Goal: Task Accomplishment & Management: Manage account settings

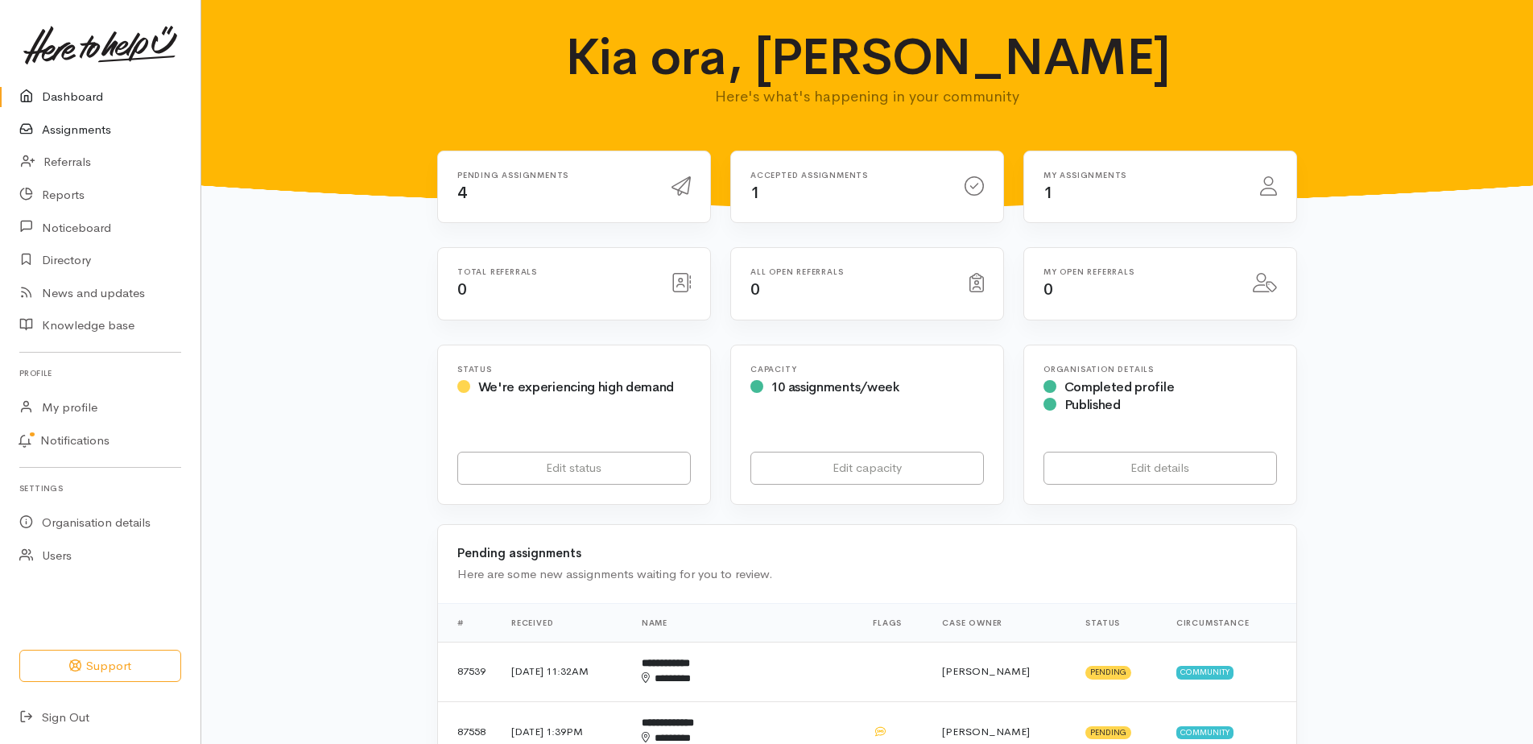
click at [86, 139] on link "Assignments" at bounding box center [100, 130] width 200 height 33
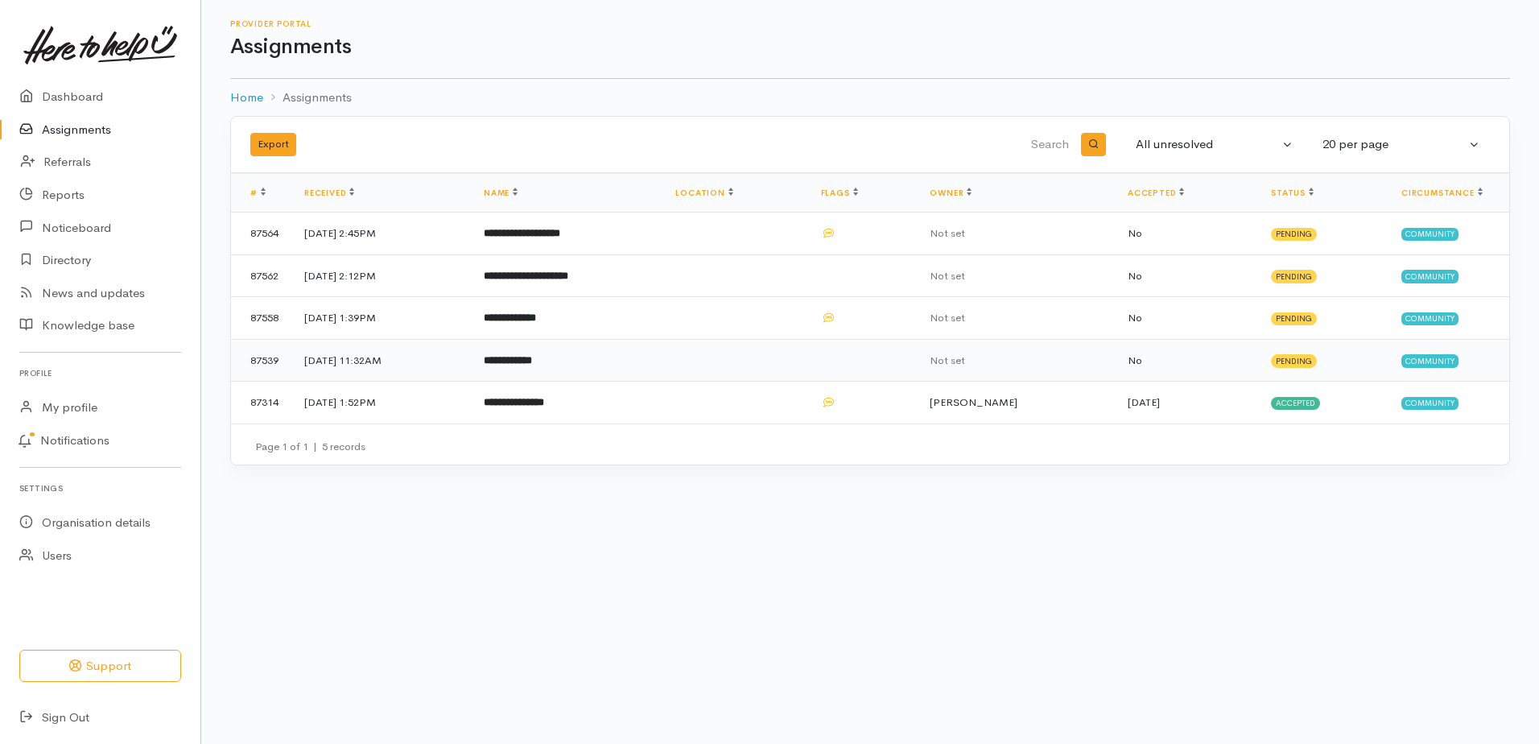
click at [532, 365] on b "**********" at bounding box center [508, 360] width 48 height 10
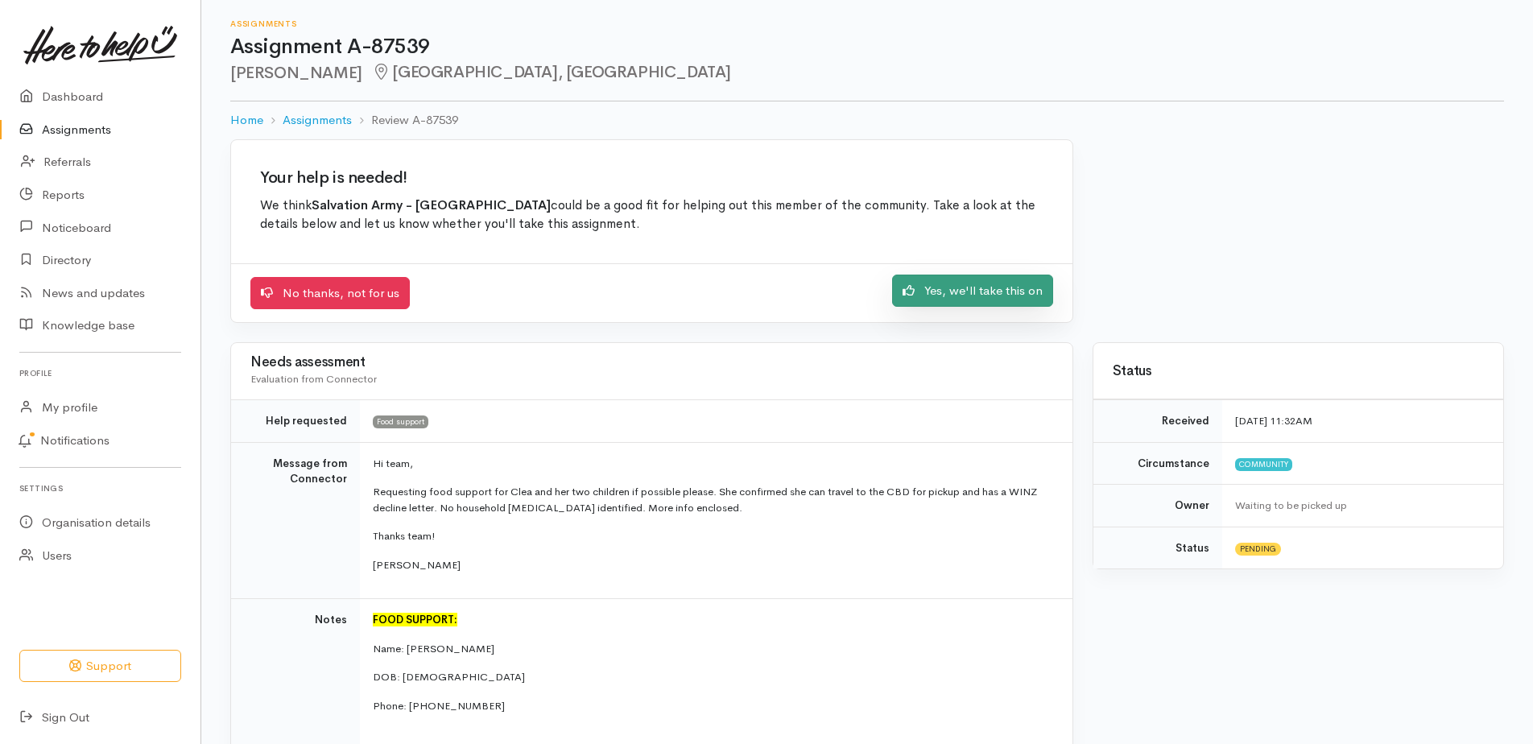
click at [944, 308] on link "Yes, we'll take this on" at bounding box center [972, 291] width 161 height 33
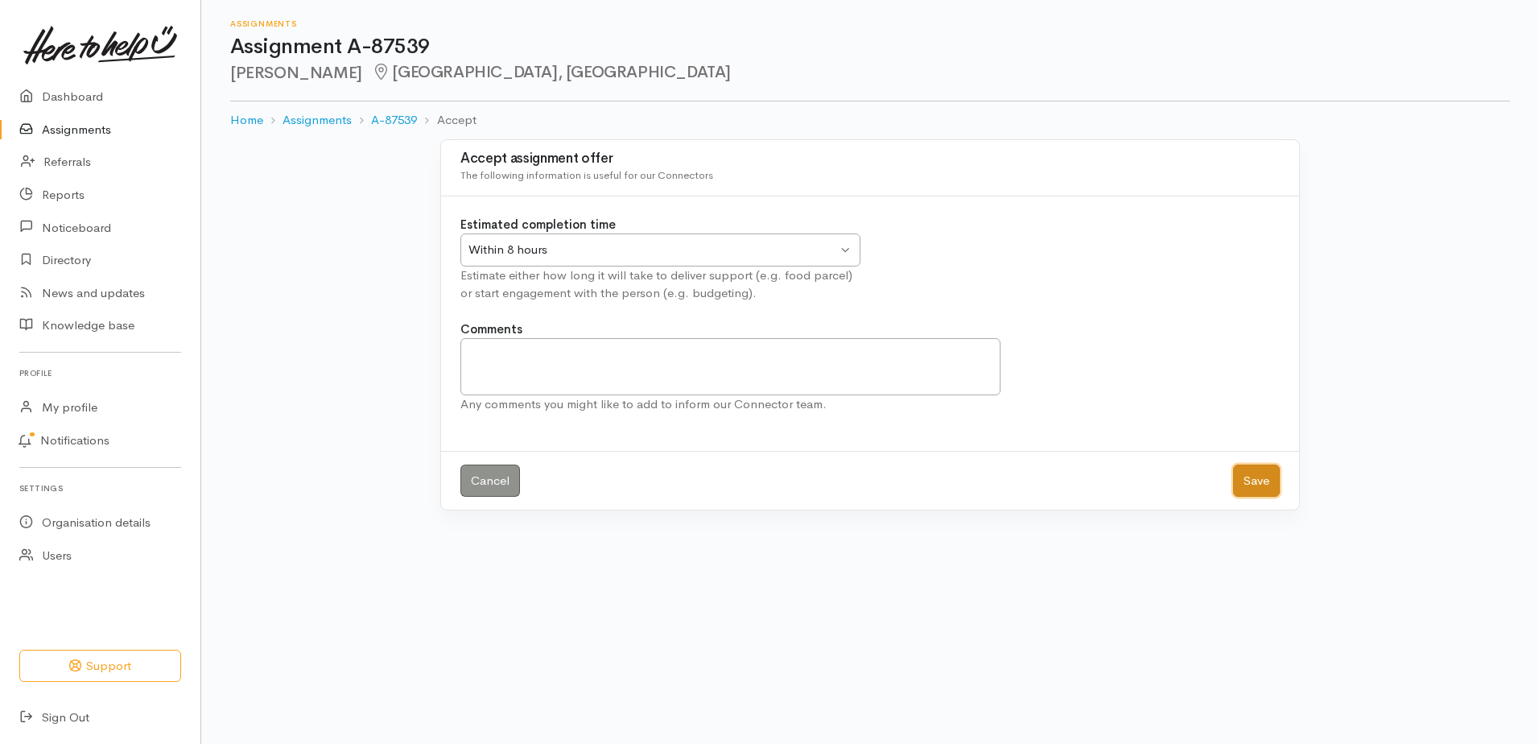
click at [1242, 498] on button "Save" at bounding box center [1256, 481] width 47 height 33
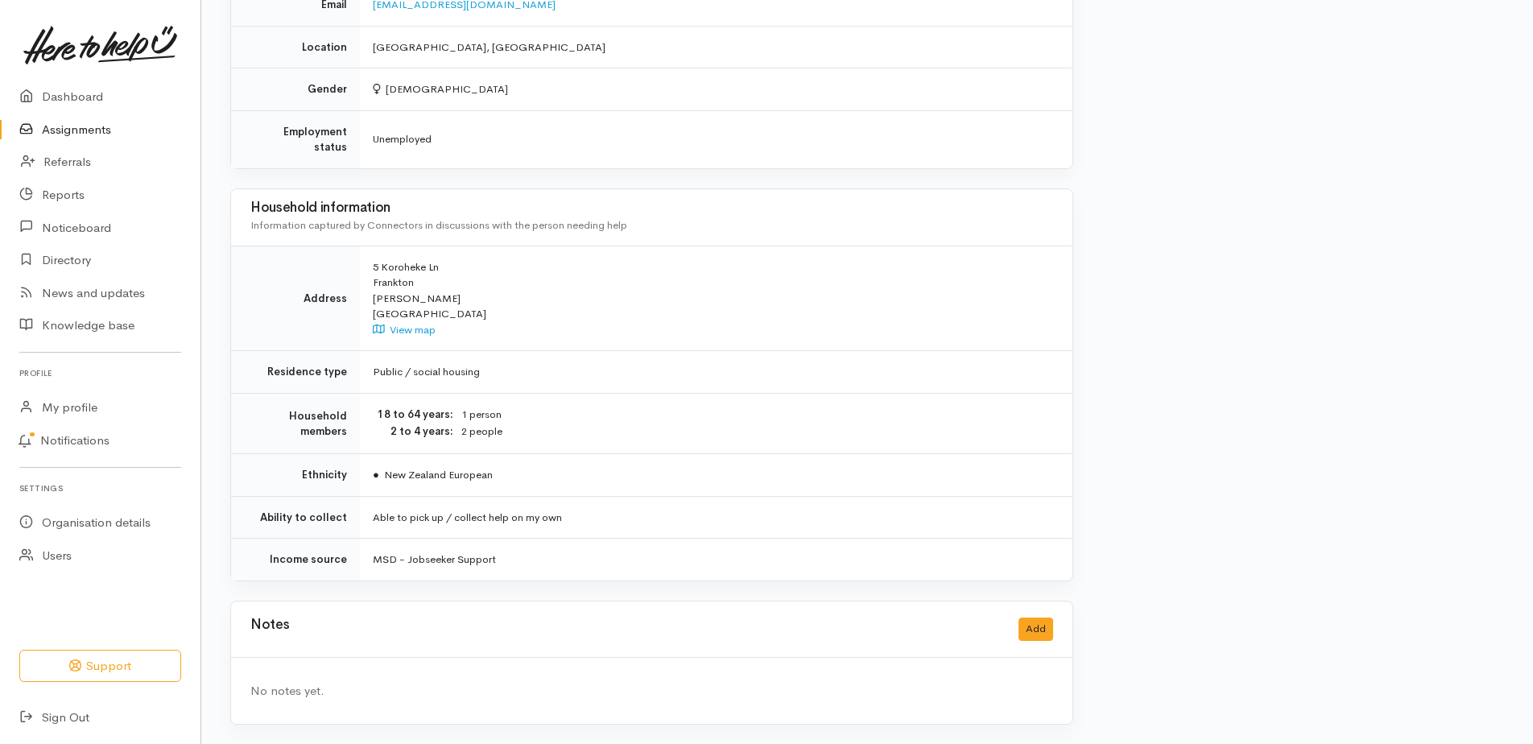
scroll to position [1395, 0]
click at [1039, 623] on button "Add" at bounding box center [1035, 628] width 35 height 23
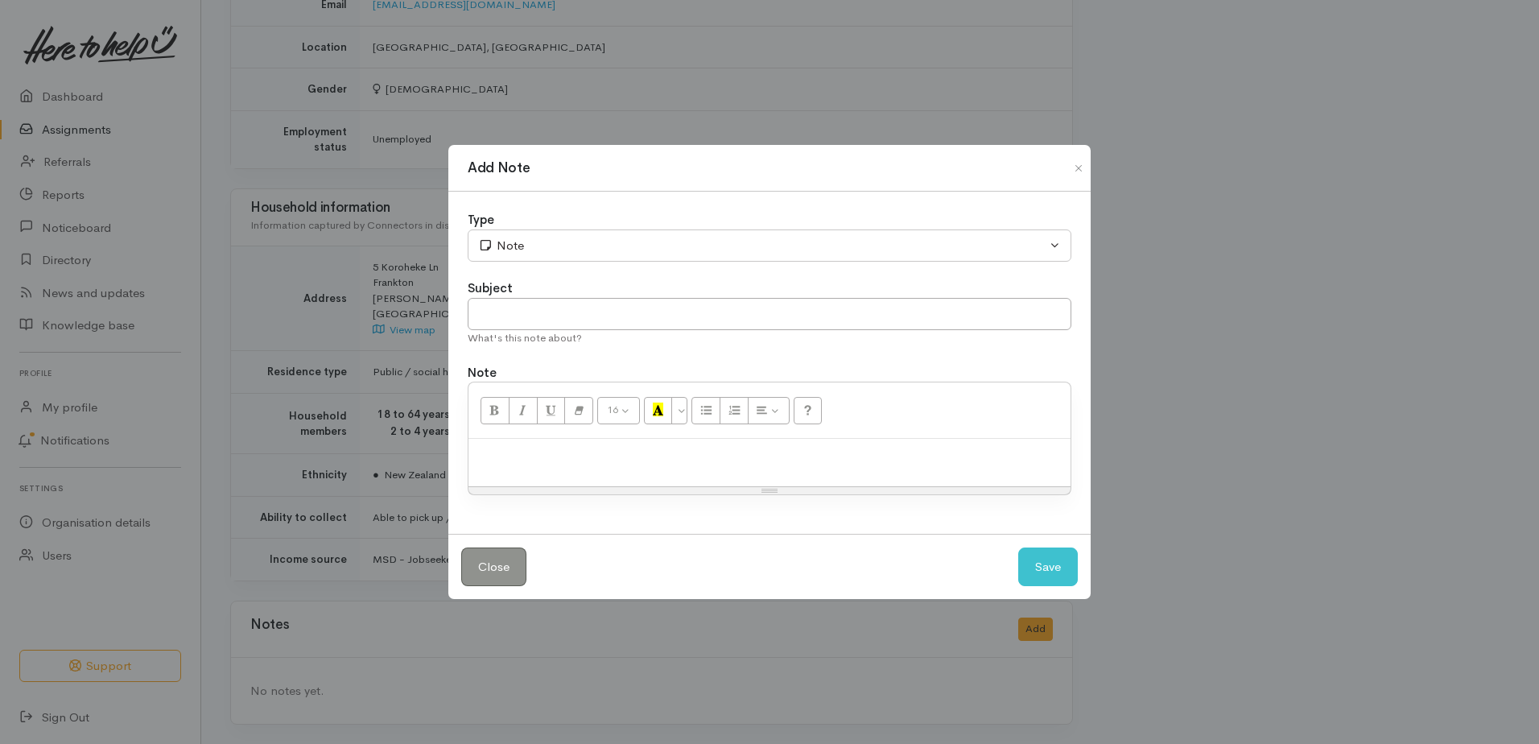
click at [545, 460] on p at bounding box center [770, 456] width 586 height 19
click at [1048, 584] on button "Save" at bounding box center [1048, 566] width 60 height 39
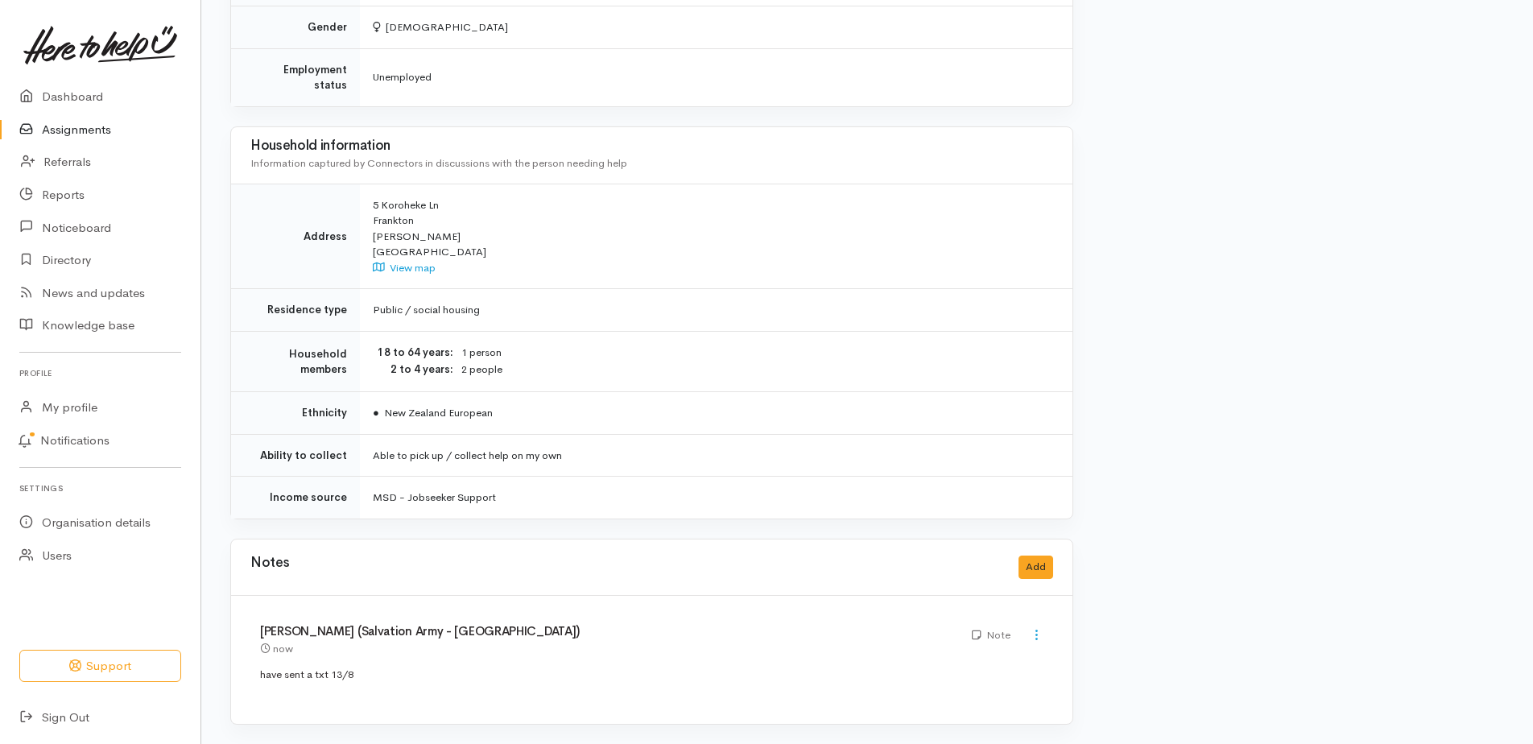
click at [72, 137] on link "Assignments" at bounding box center [100, 130] width 200 height 33
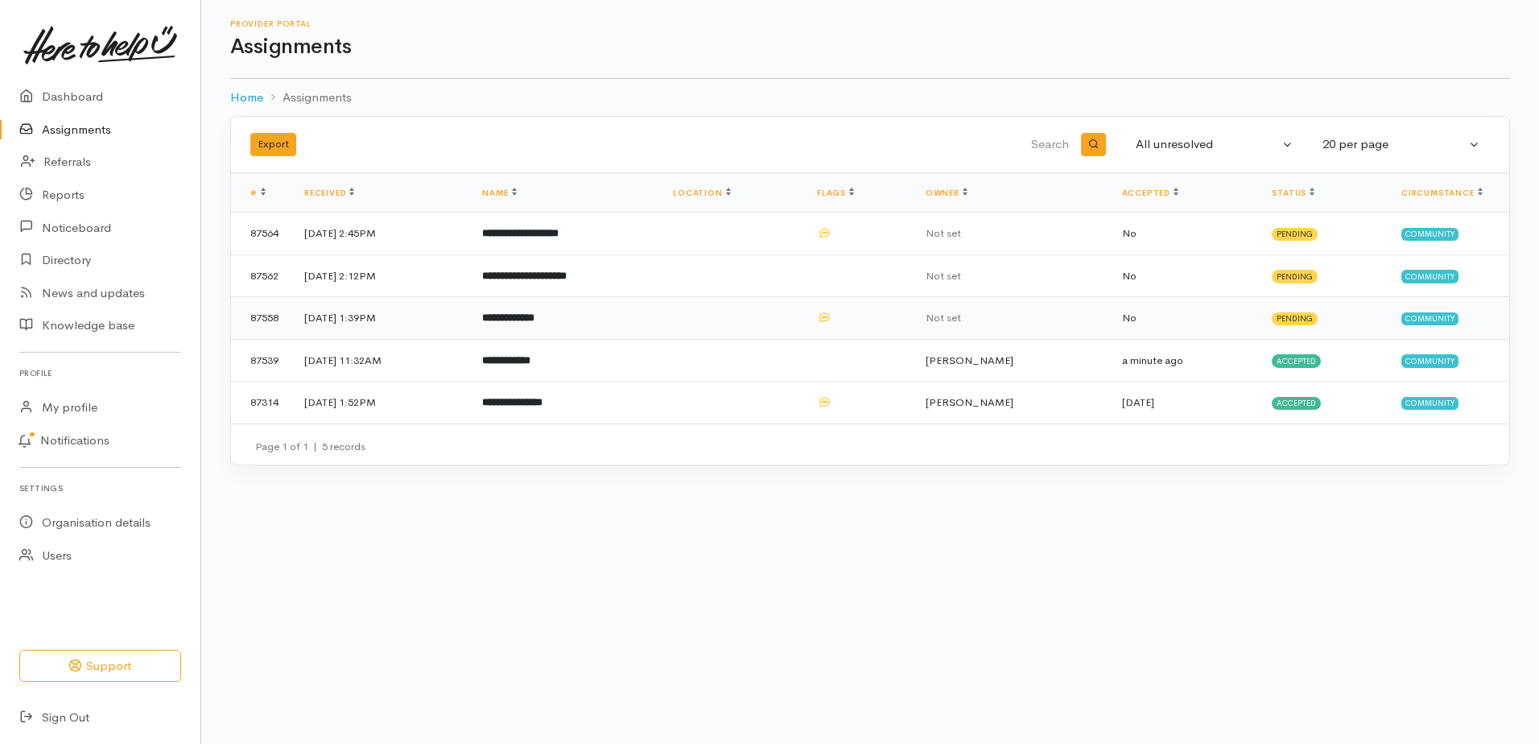
click at [535, 323] on b "**********" at bounding box center [508, 317] width 52 height 10
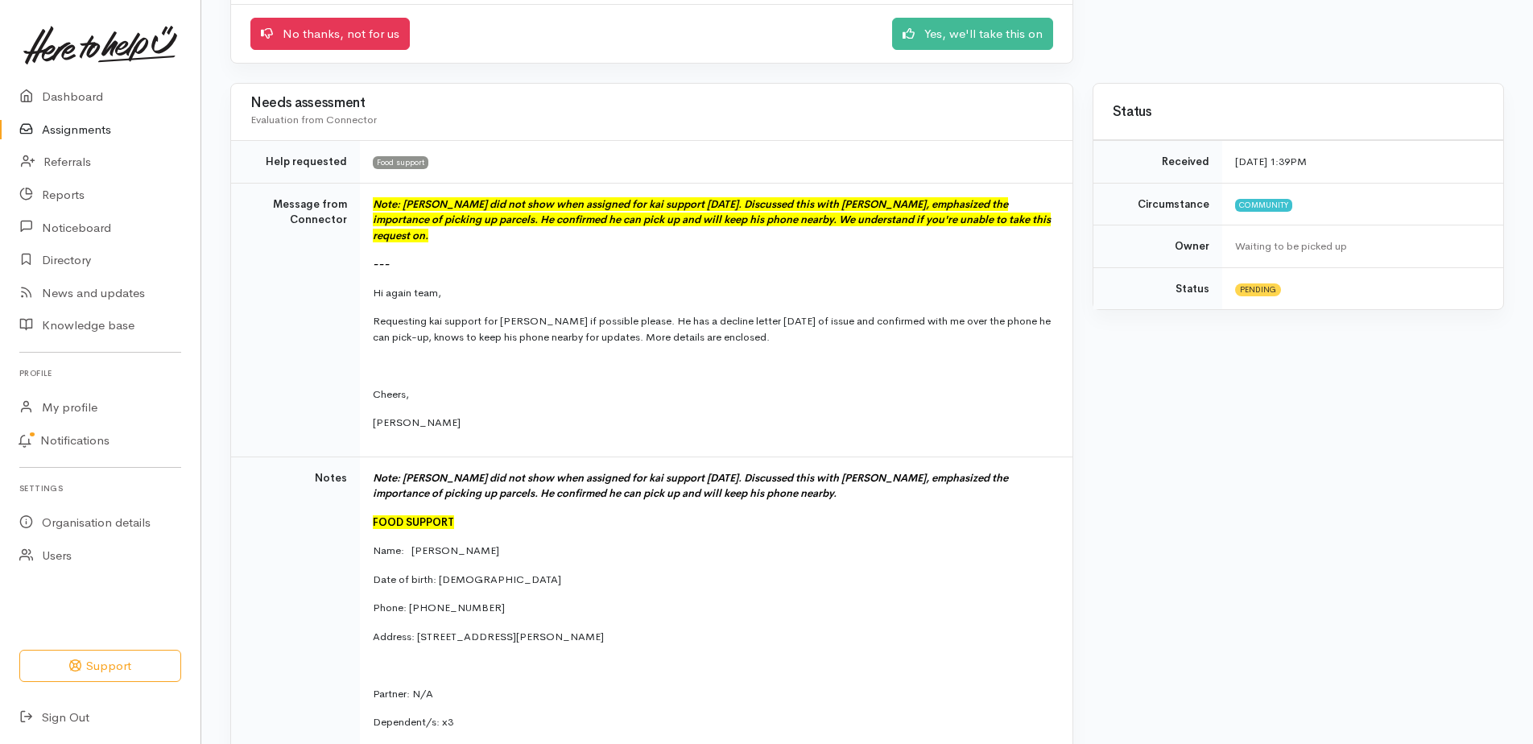
scroll to position [242, 0]
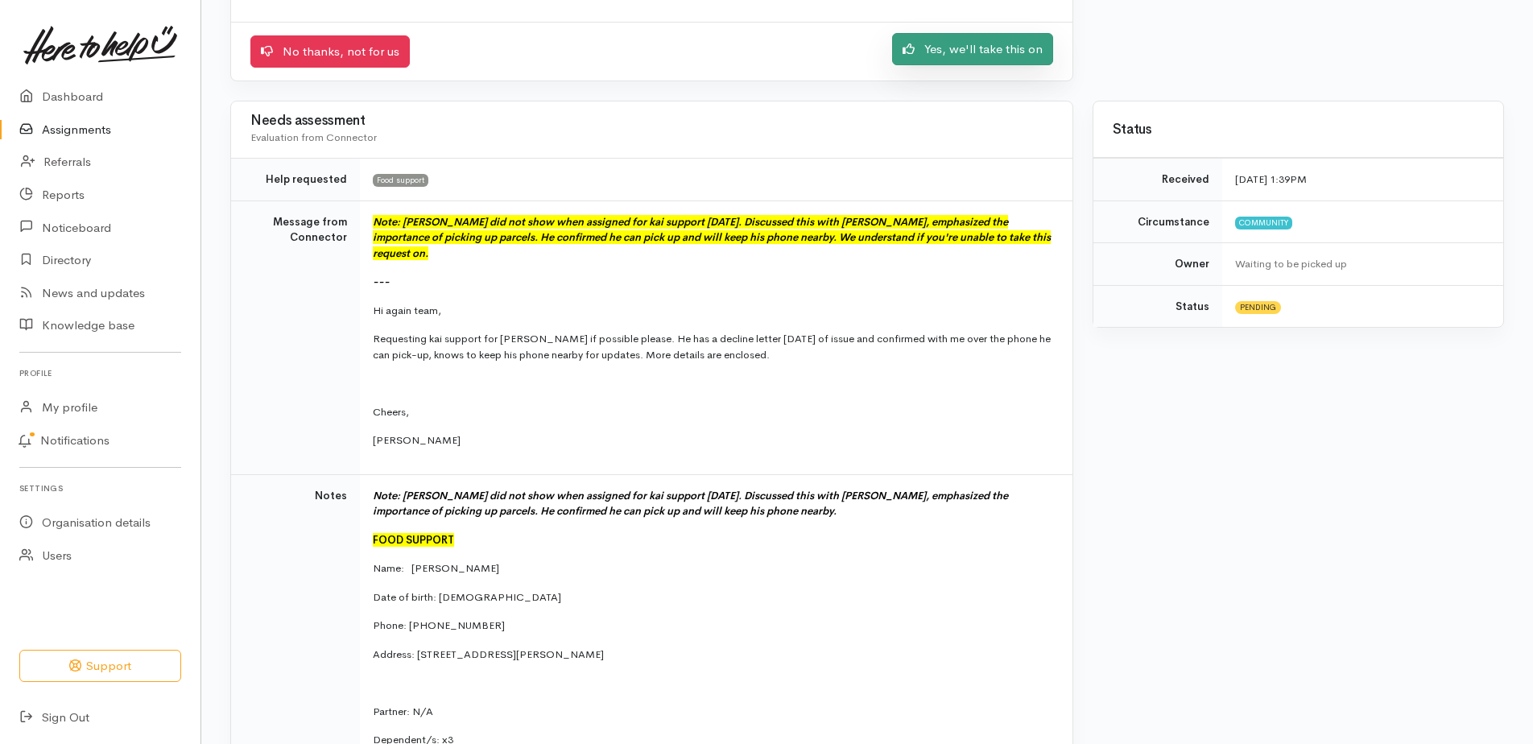
click at [960, 66] on link "Yes, we'll take this on" at bounding box center [972, 49] width 161 height 33
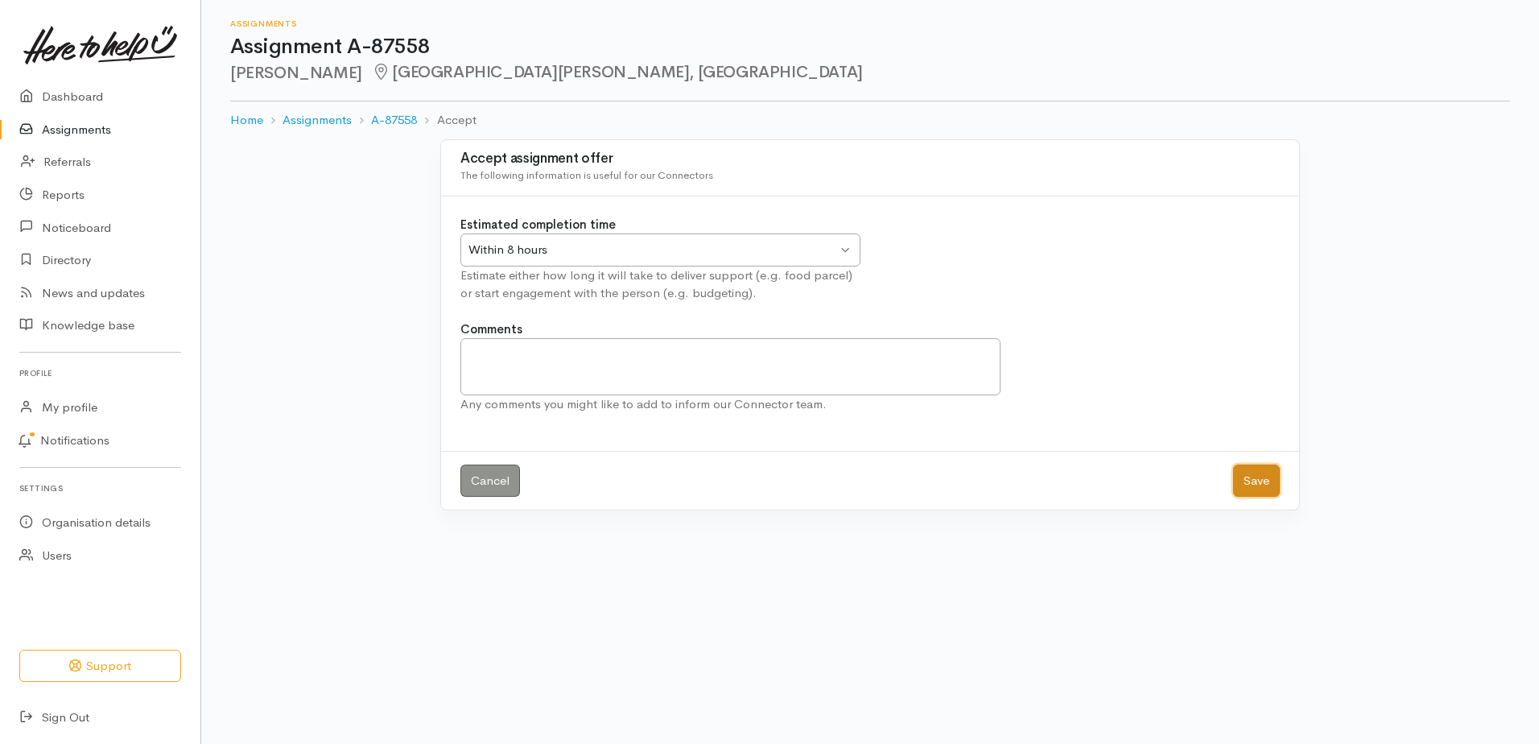
click at [1233, 498] on button "Save" at bounding box center [1256, 481] width 47 height 33
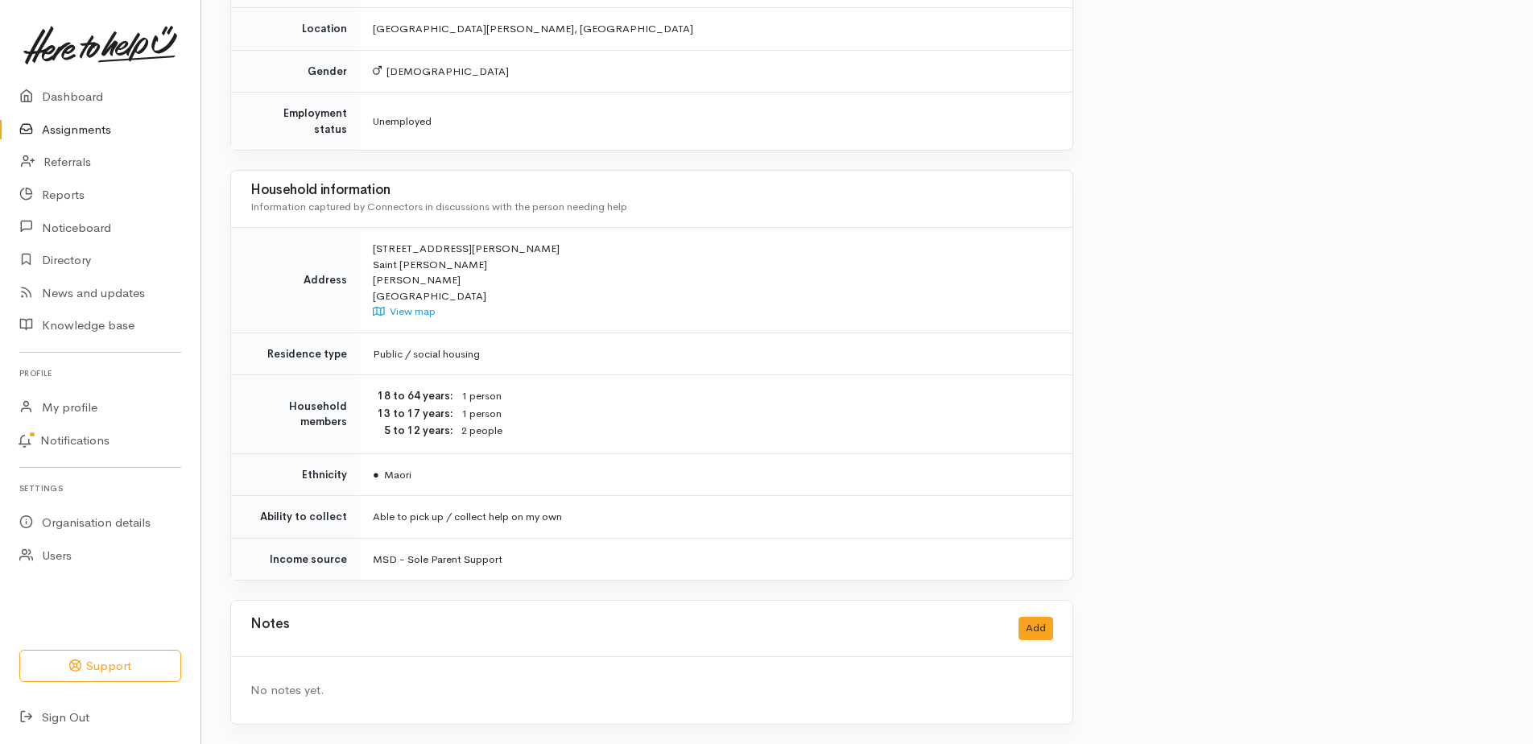
scroll to position [1452, 0]
click at [1027, 617] on button "Add" at bounding box center [1035, 628] width 35 height 23
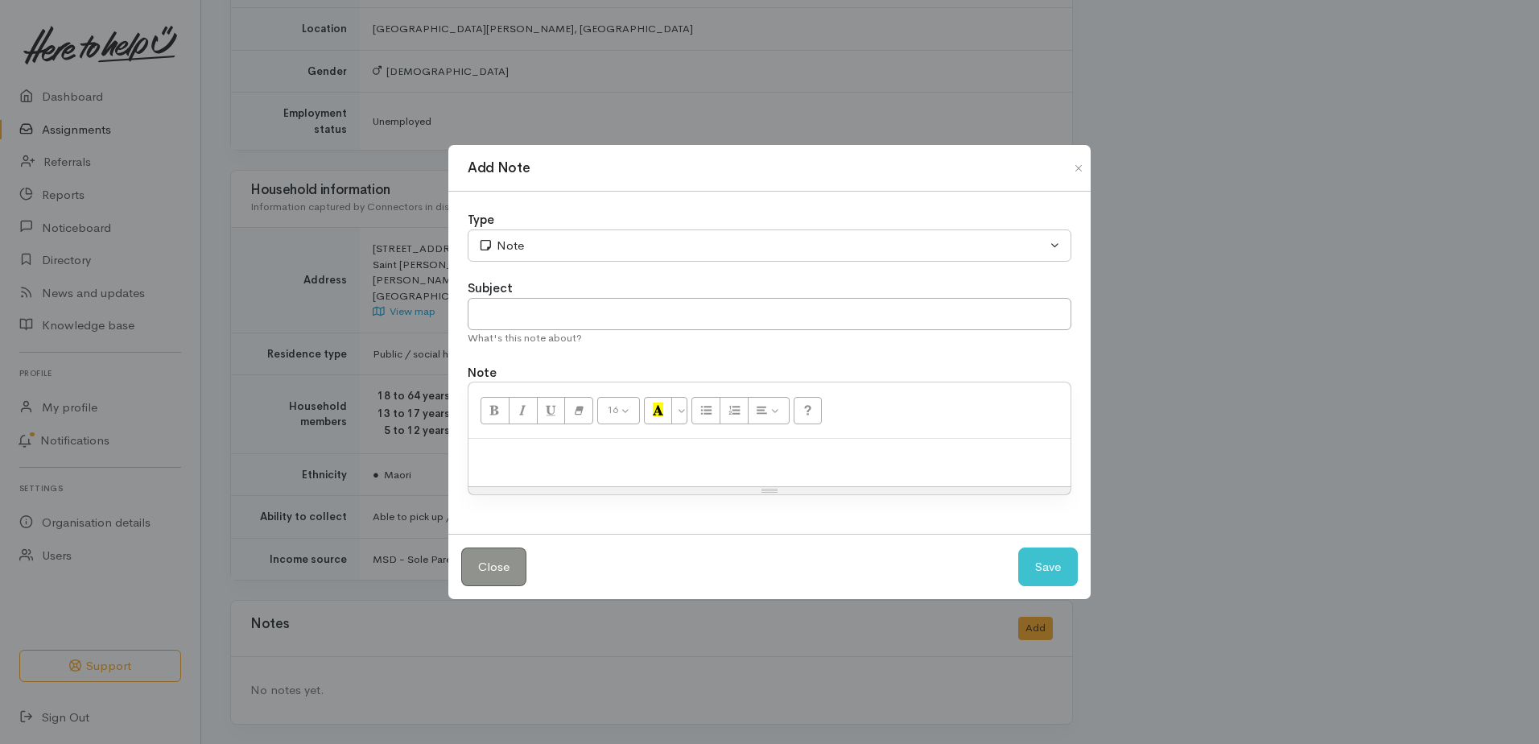
click at [600, 474] on div at bounding box center [770, 462] width 602 height 47
click at [1060, 578] on button "Save" at bounding box center [1048, 566] width 60 height 39
click at [1033, 584] on button "Save" at bounding box center [1048, 566] width 60 height 39
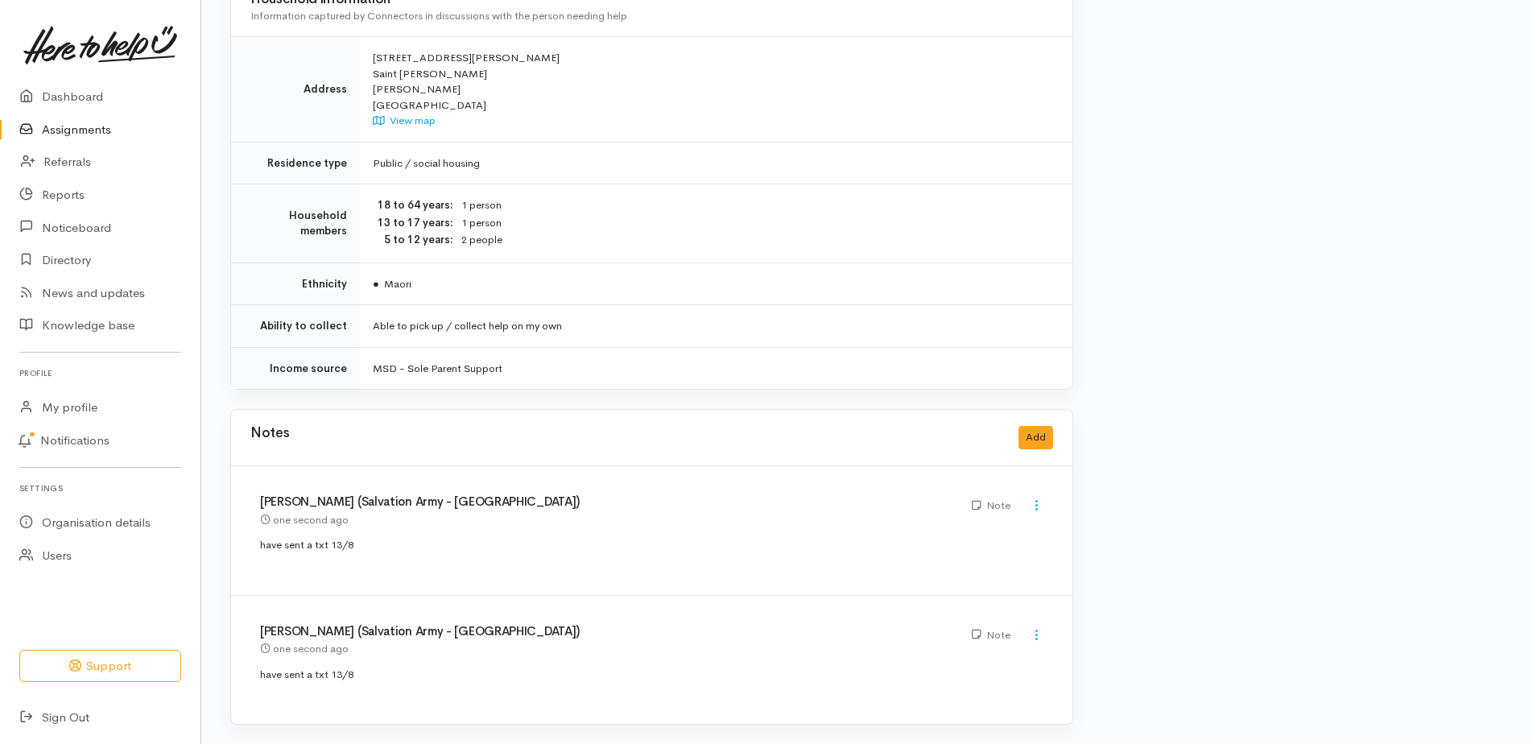
click at [73, 138] on link "Assignments" at bounding box center [100, 130] width 200 height 33
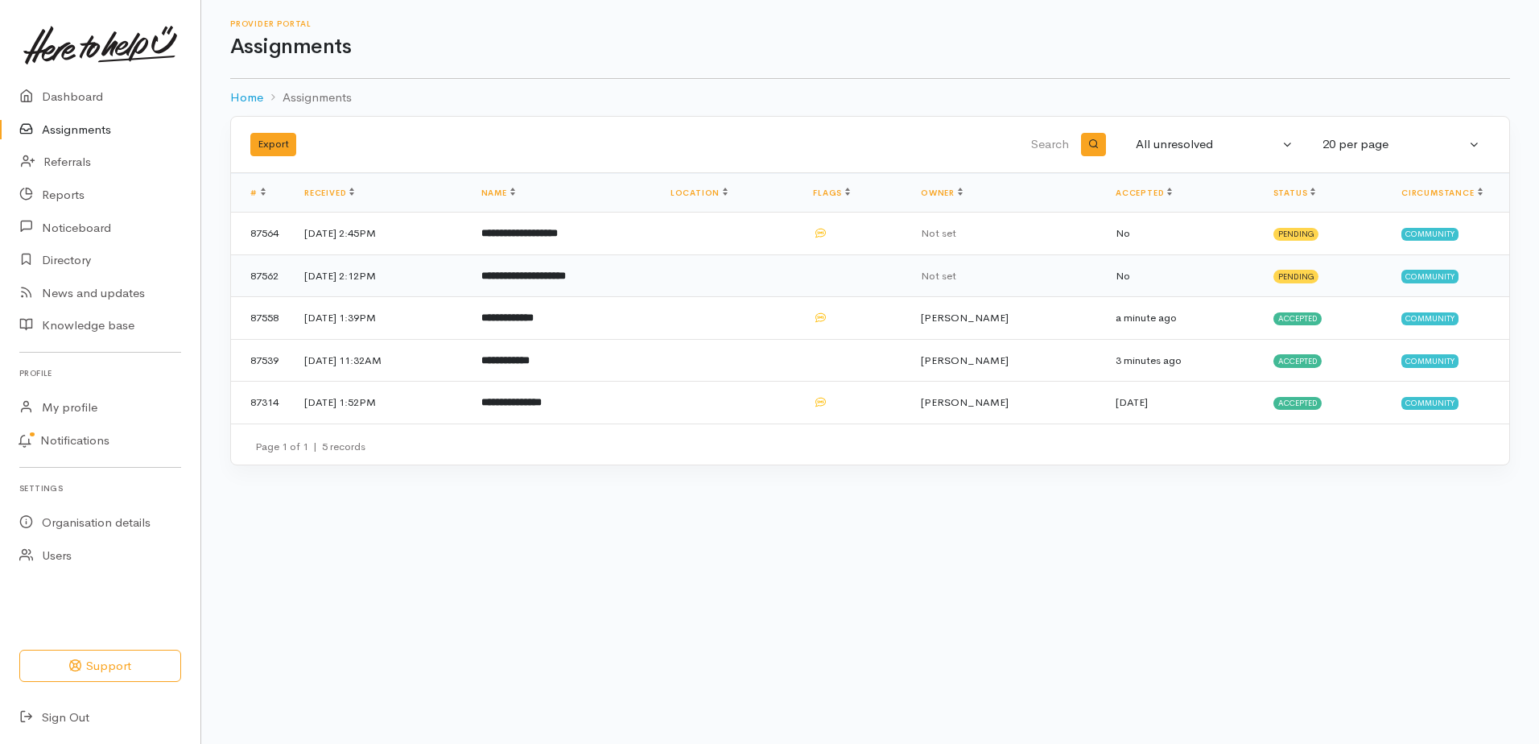
click at [566, 281] on b "**********" at bounding box center [523, 275] width 85 height 10
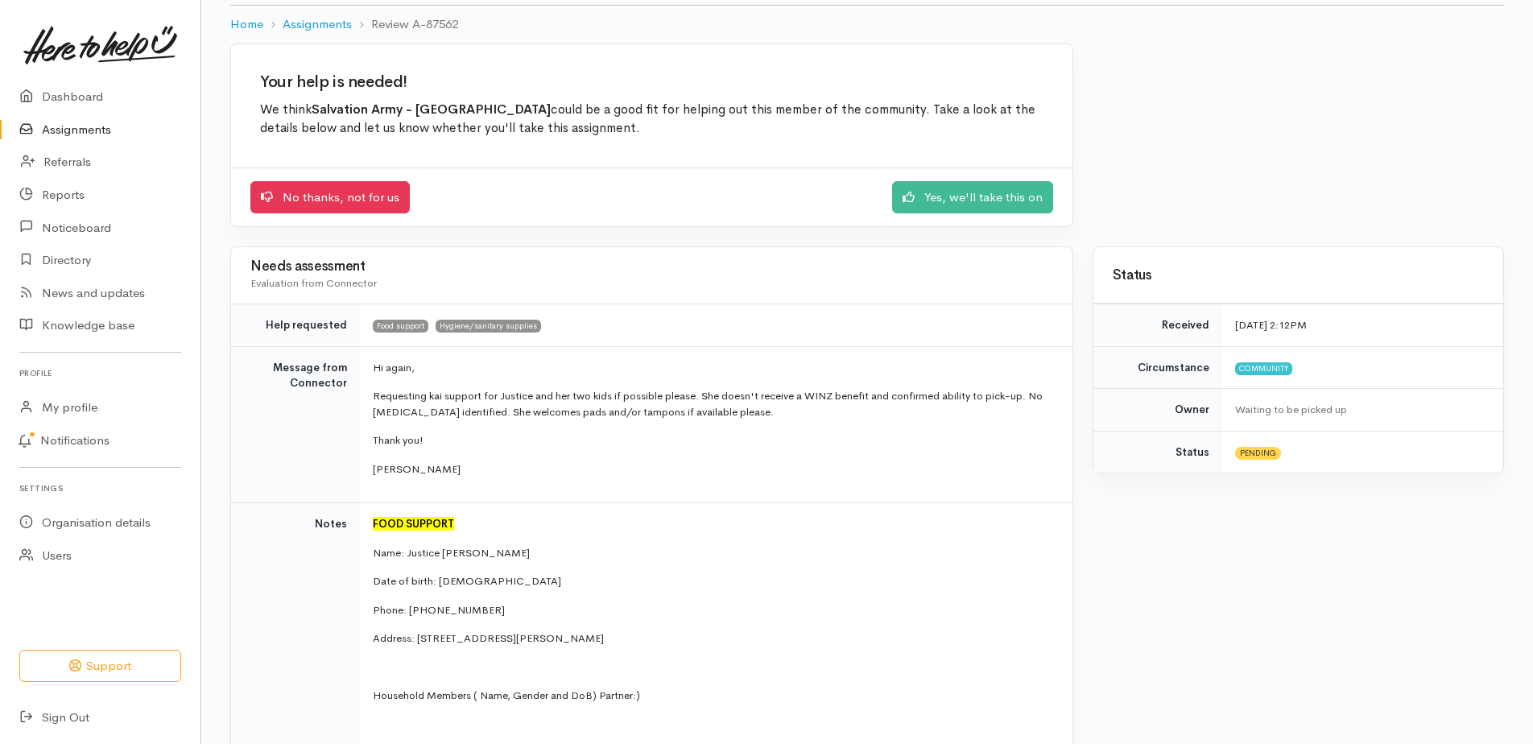
scroll to position [68, 0]
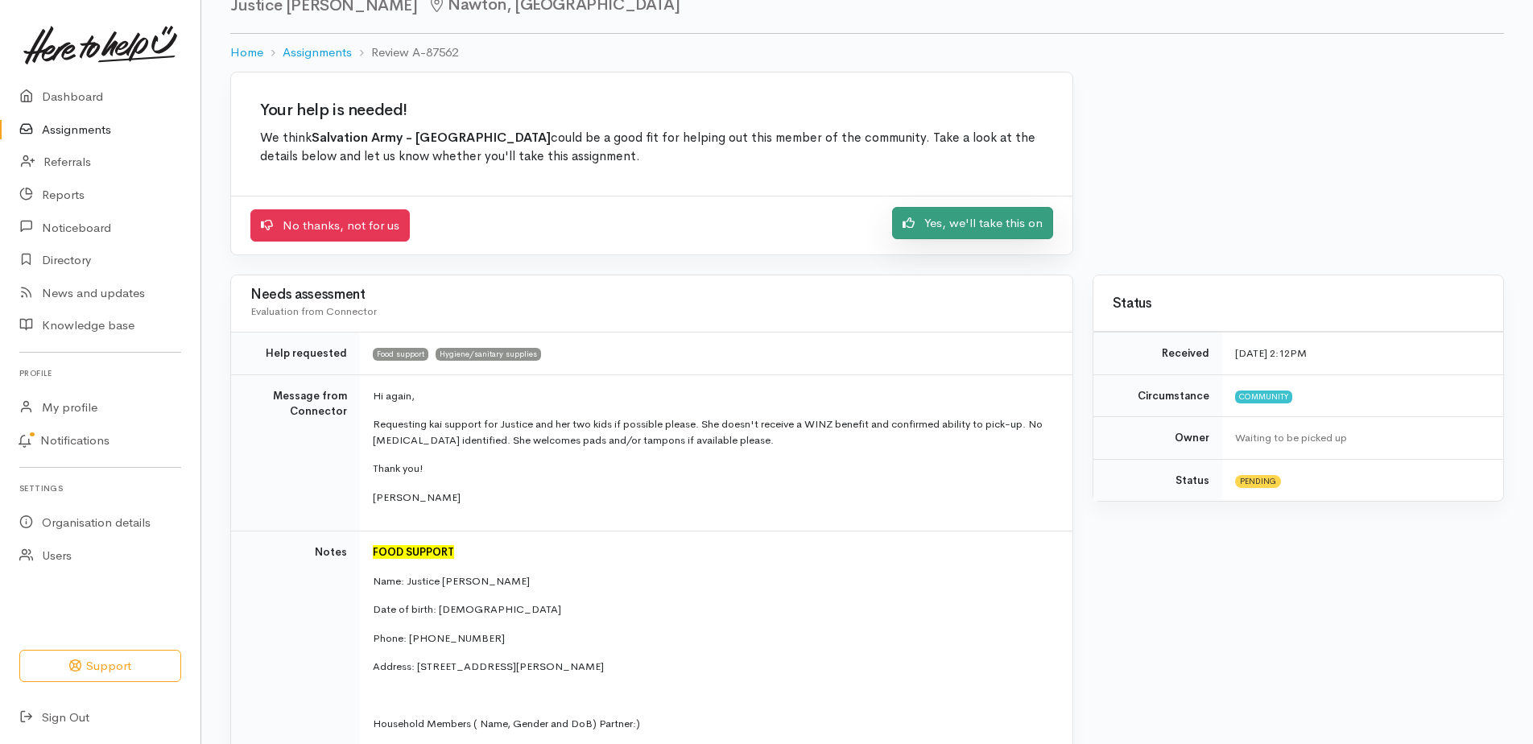
click at [924, 240] on link "Yes, we'll take this on" at bounding box center [972, 223] width 161 height 33
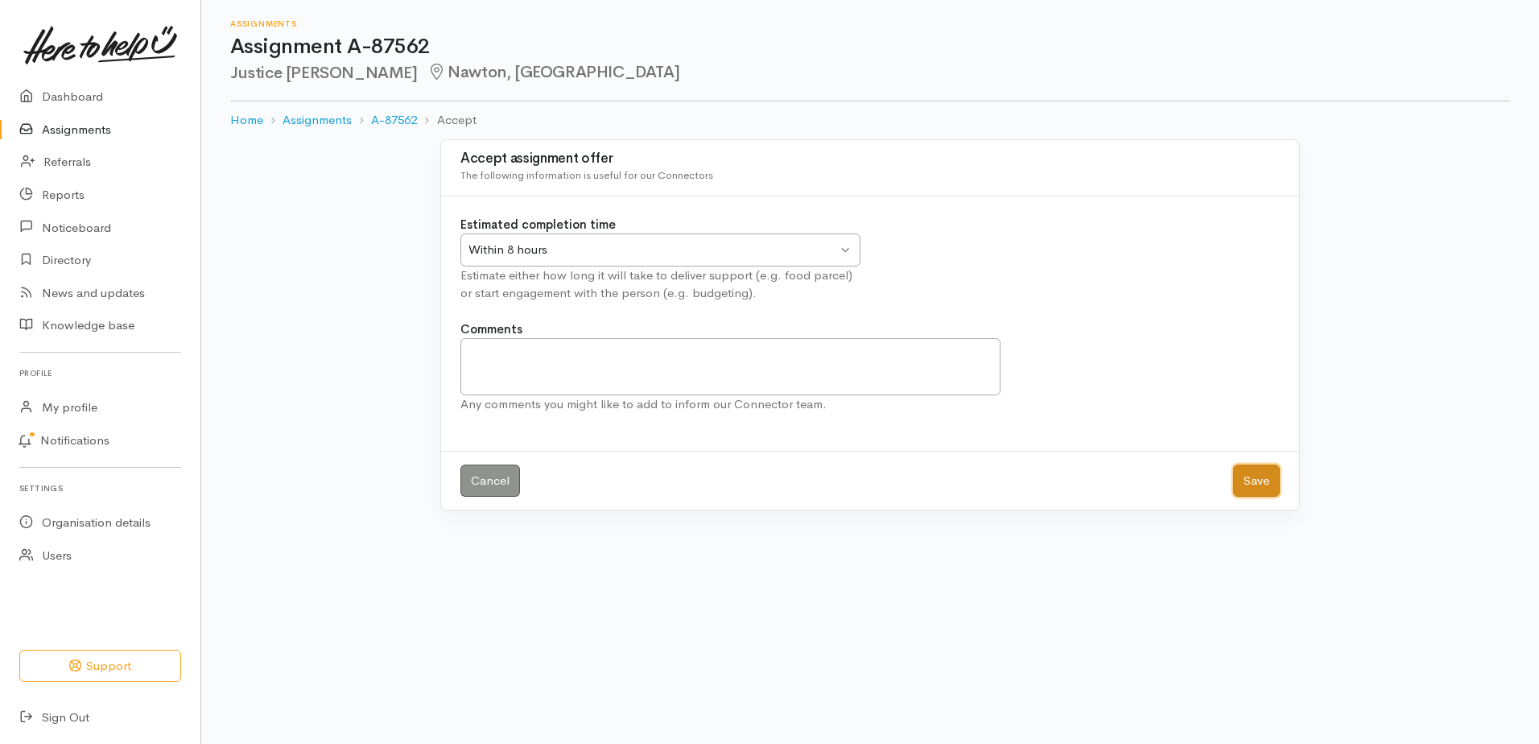
click at [1244, 498] on button "Save" at bounding box center [1256, 481] width 47 height 33
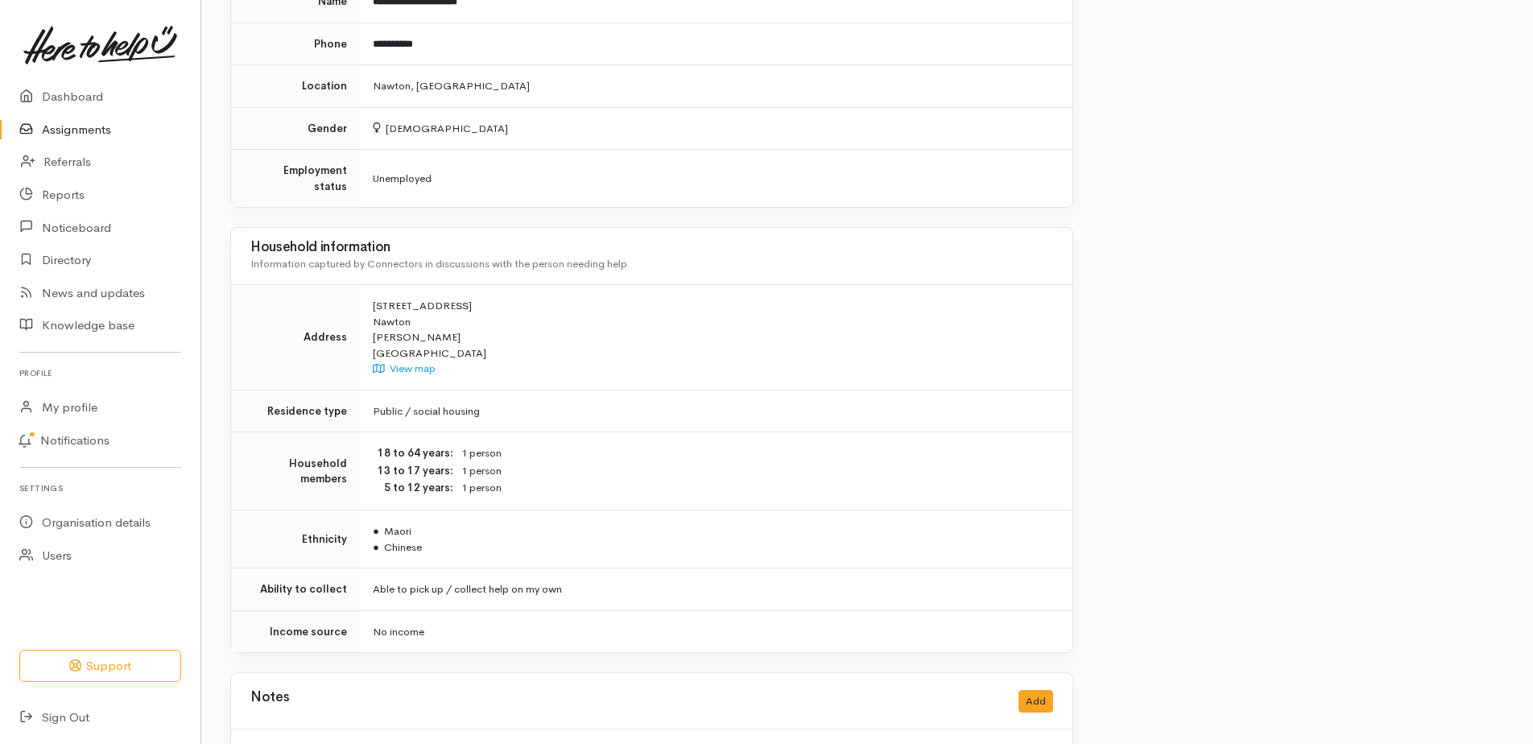
scroll to position [1369, 0]
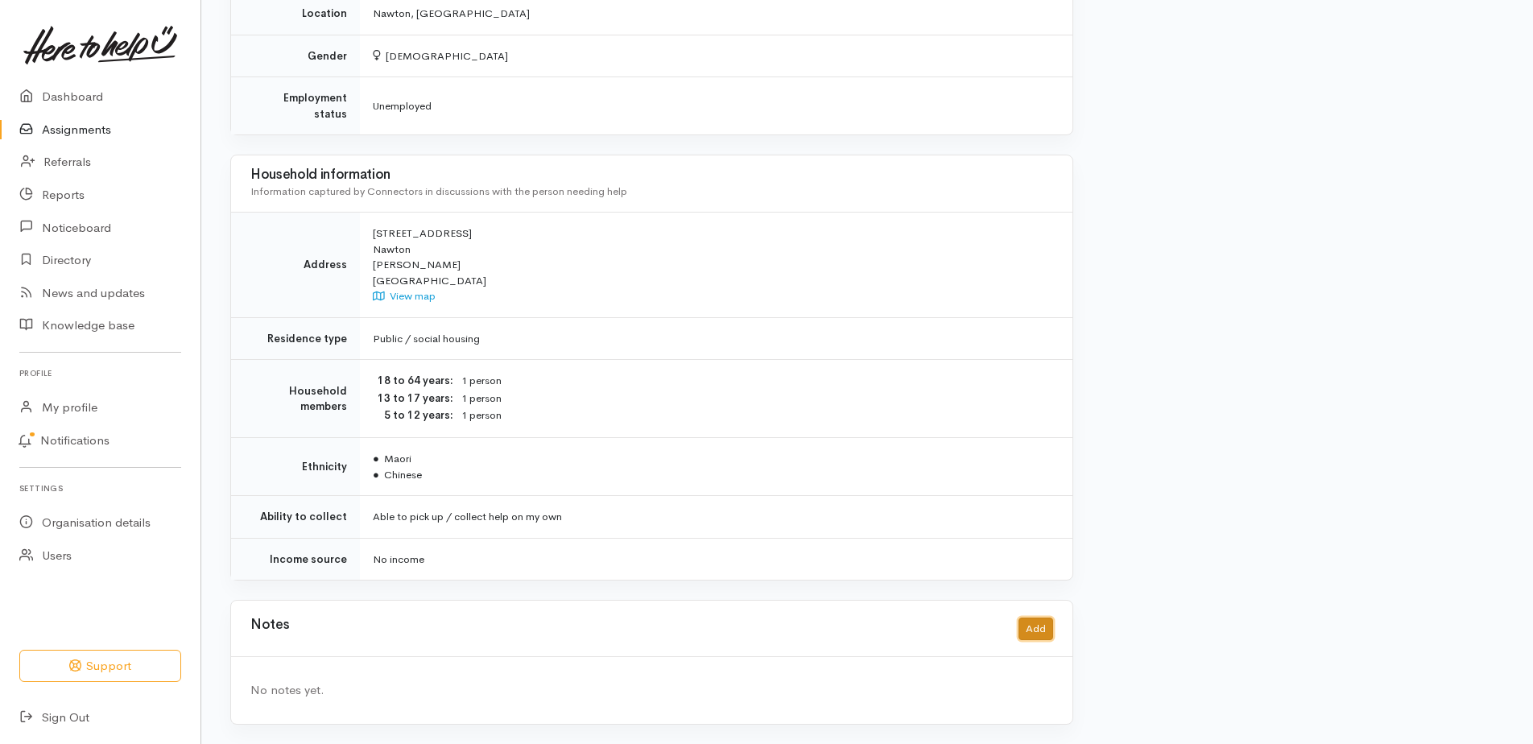
click at [1036, 617] on button "Add" at bounding box center [1035, 628] width 35 height 23
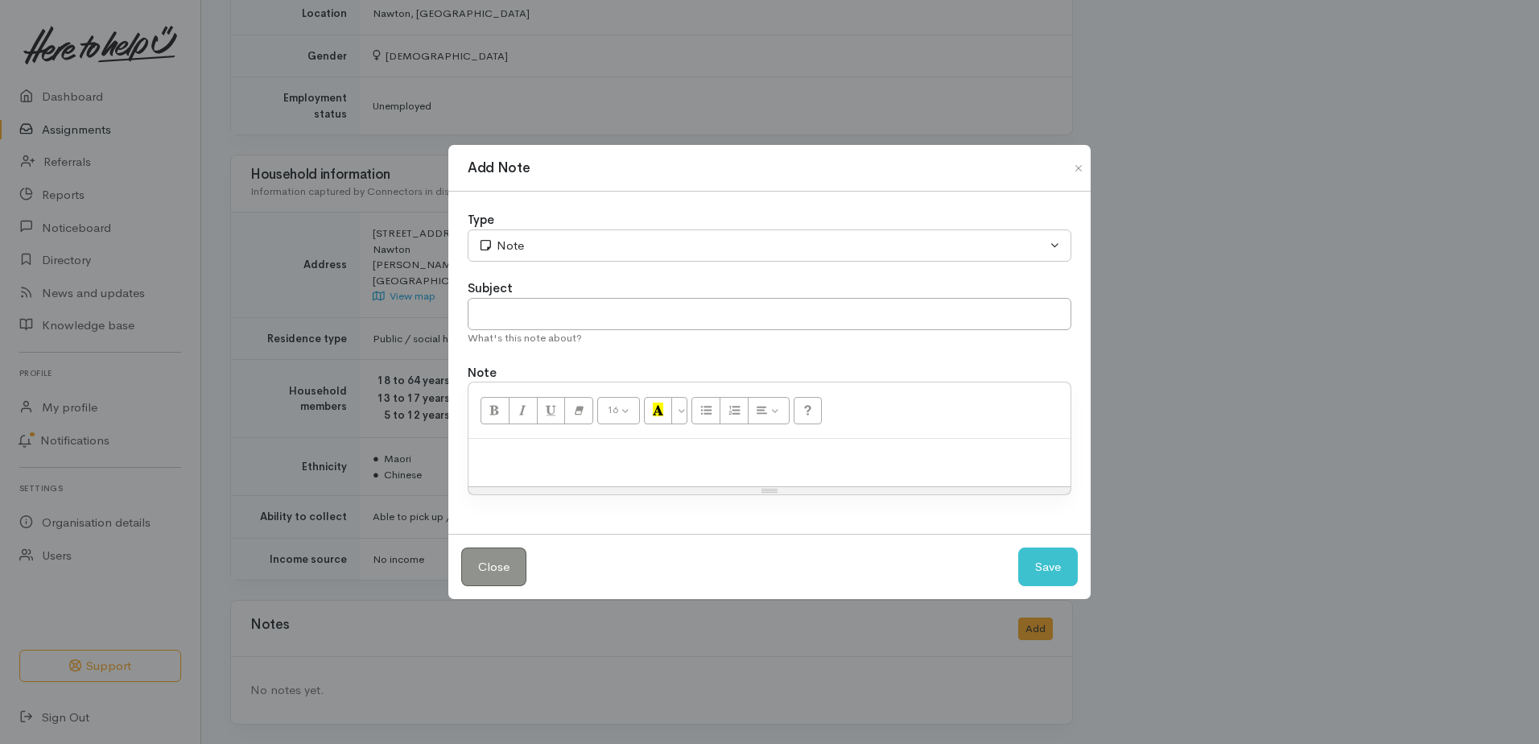
click at [618, 464] on p at bounding box center [770, 456] width 586 height 19
click at [1030, 584] on button "Save" at bounding box center [1048, 566] width 60 height 39
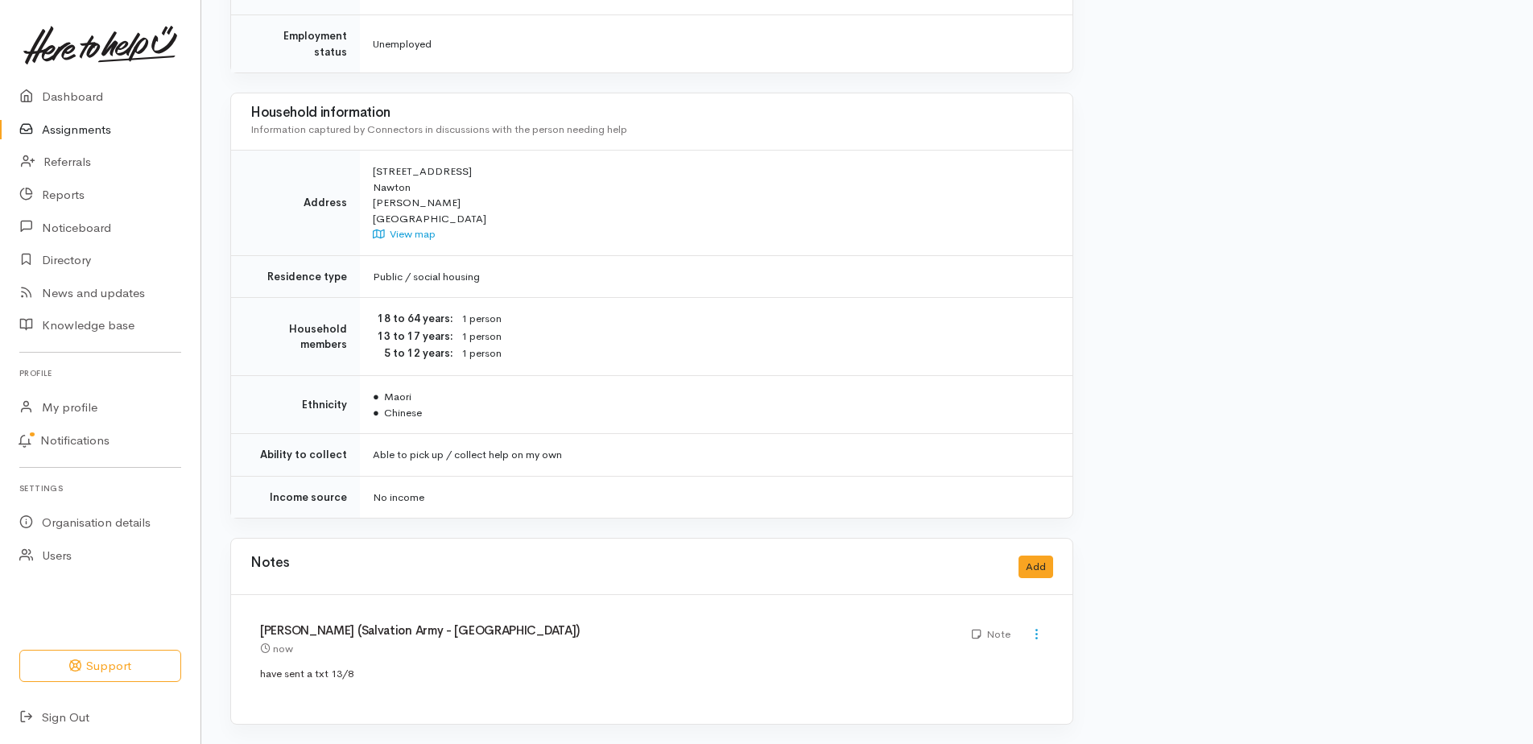
click at [95, 138] on link "Assignments" at bounding box center [100, 130] width 200 height 33
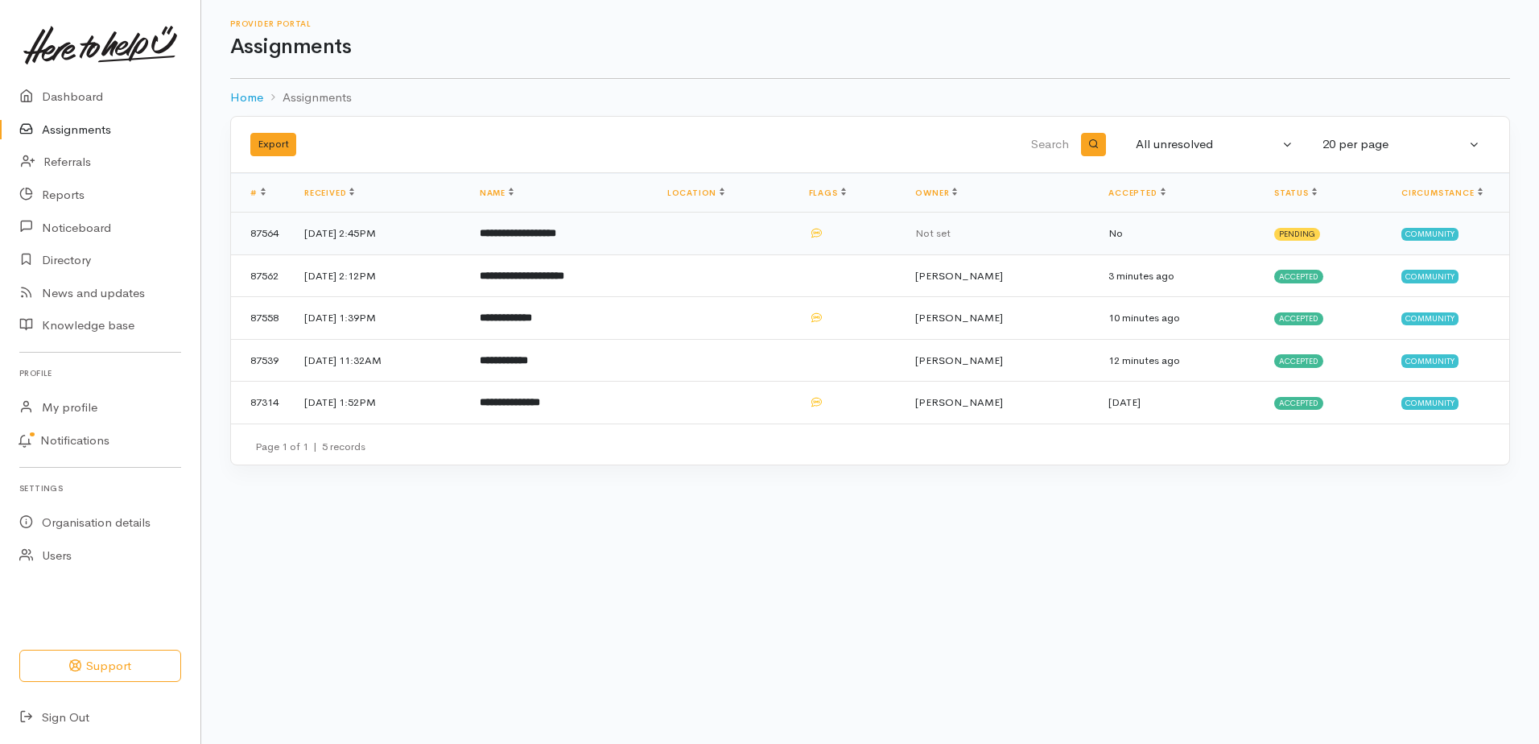
click at [554, 238] on b "**********" at bounding box center [518, 233] width 76 height 10
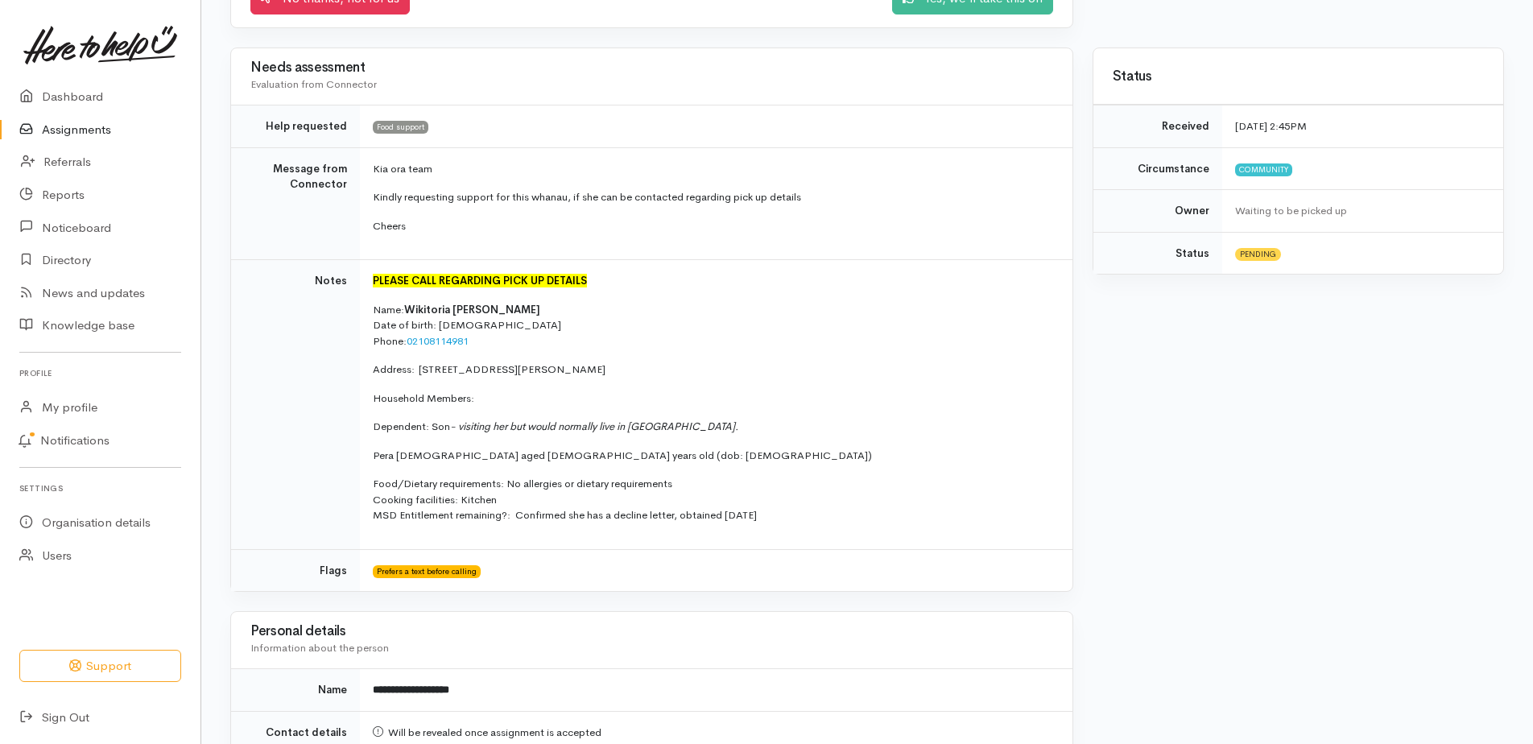
scroll to position [322, 0]
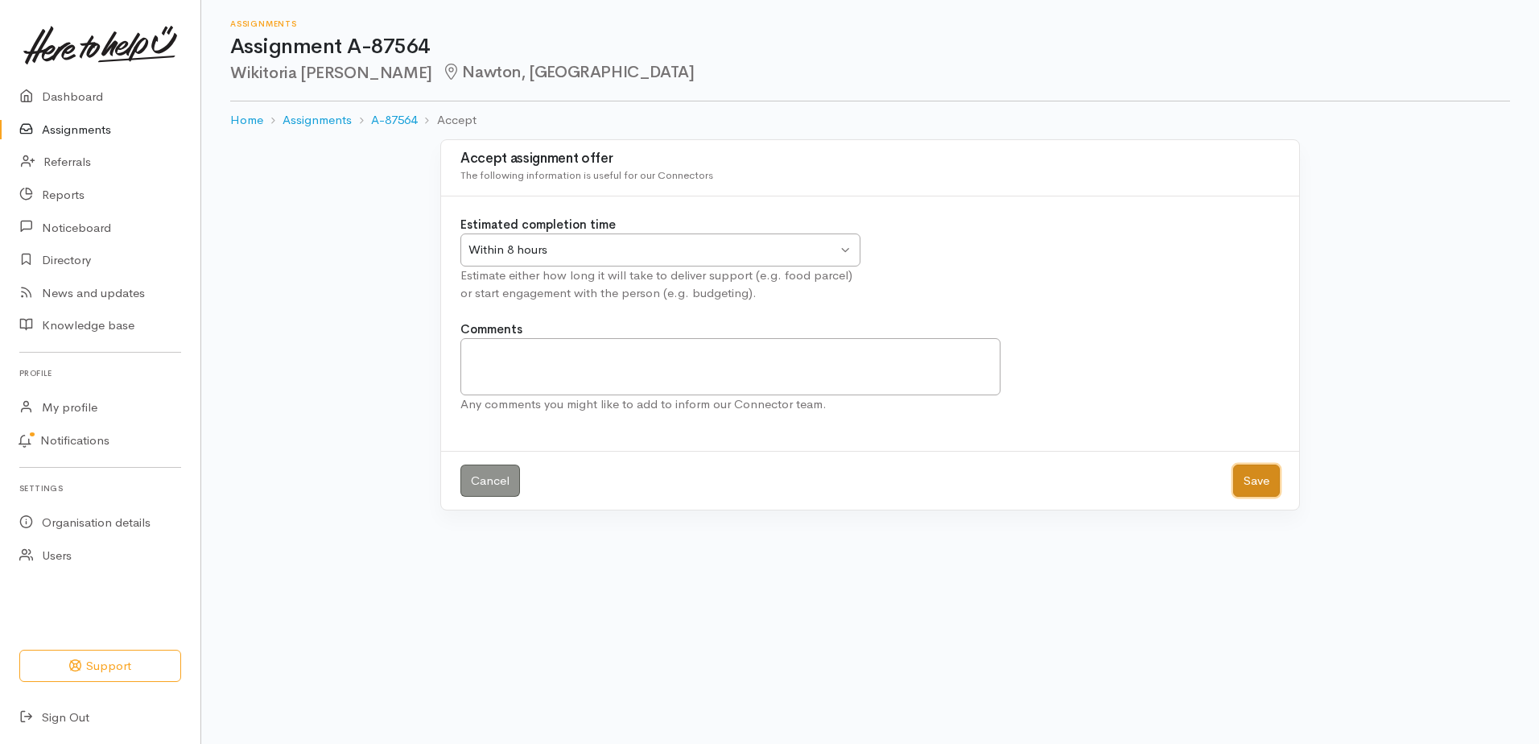
click at [1249, 498] on button "Save" at bounding box center [1256, 481] width 47 height 33
click at [1245, 498] on button "Save" at bounding box center [1256, 481] width 47 height 33
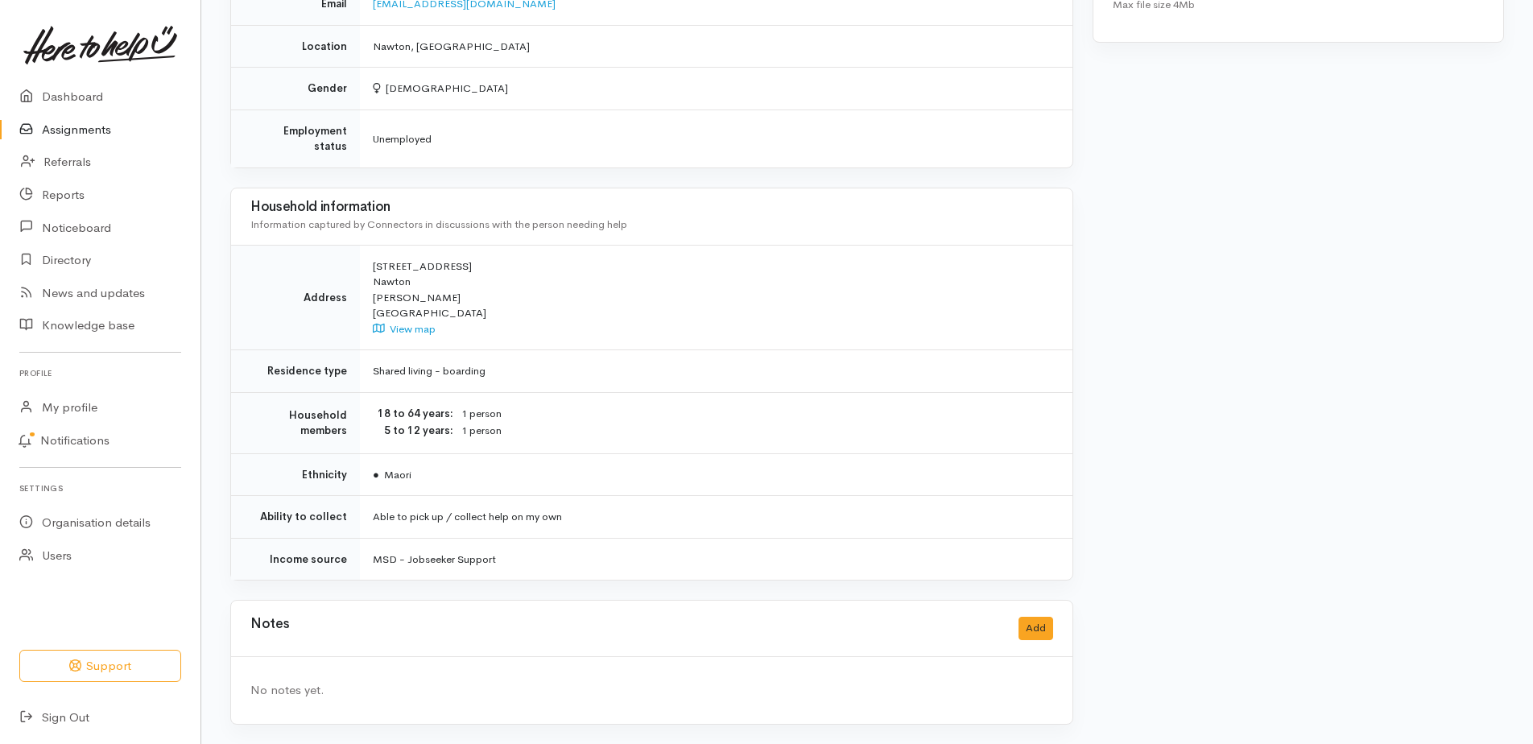
scroll to position [1075, 0]
click at [1028, 618] on button "Add" at bounding box center [1035, 628] width 35 height 23
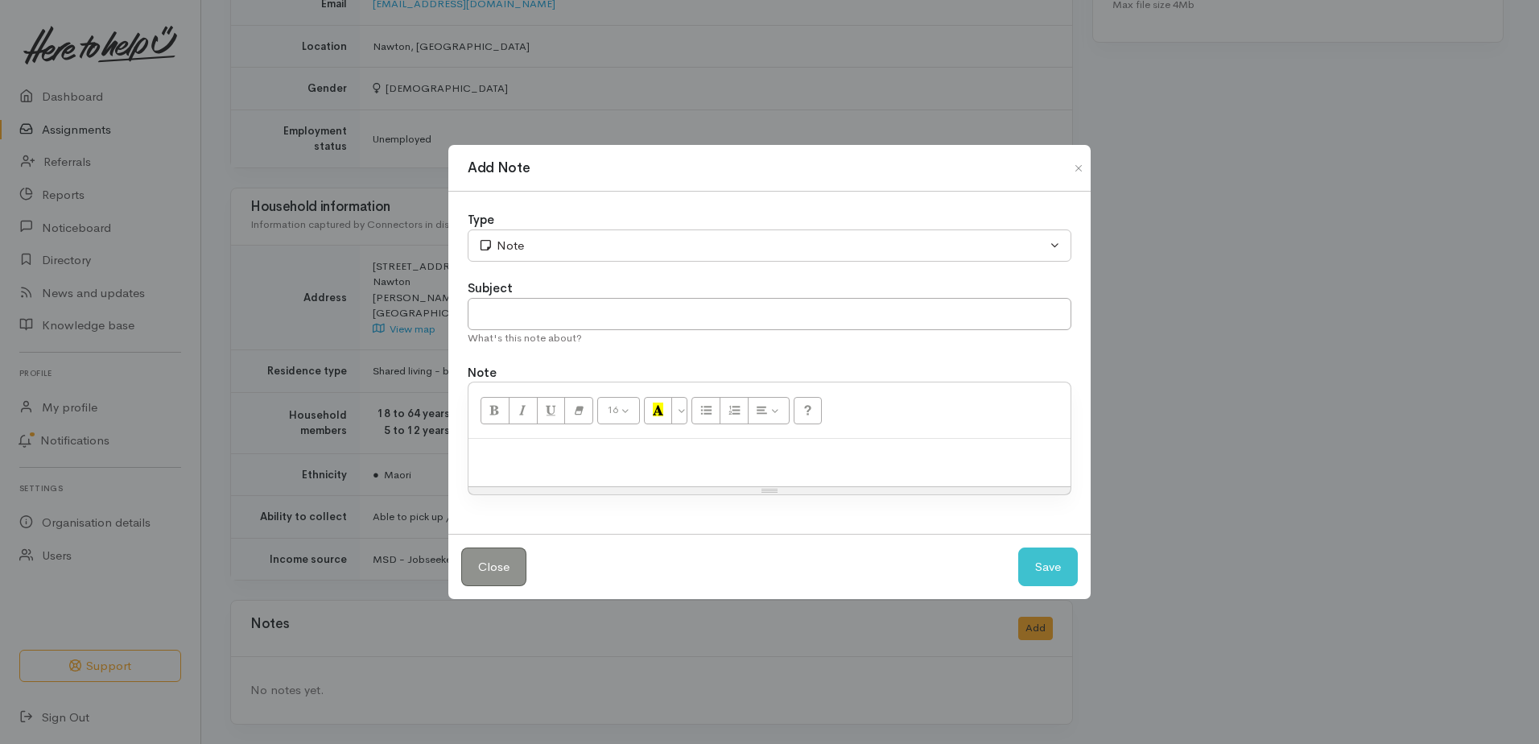
click at [714, 480] on div at bounding box center [770, 462] width 602 height 47
click at [1044, 580] on button "Save" at bounding box center [1048, 566] width 60 height 39
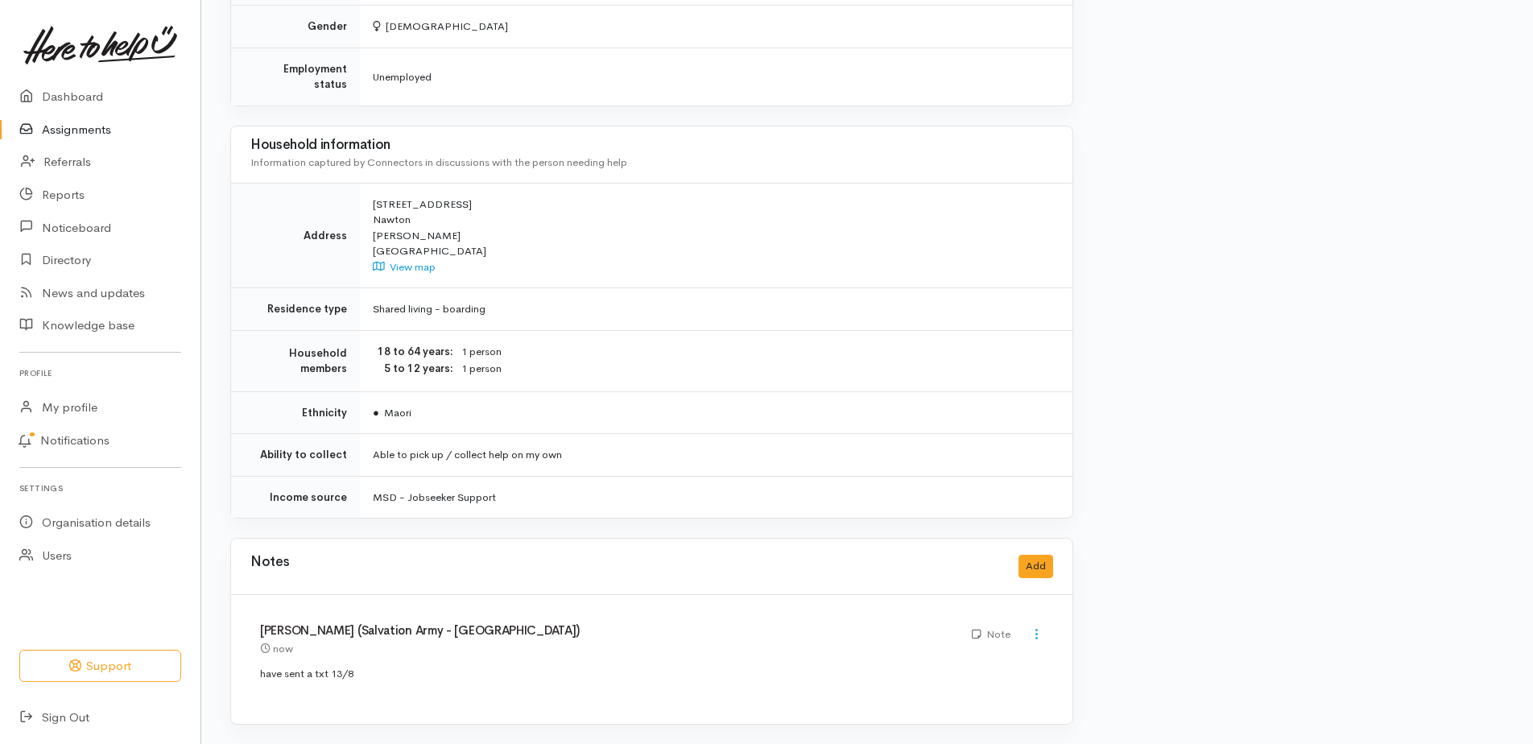
click at [61, 140] on link "Assignments" at bounding box center [100, 130] width 200 height 33
